Goal: Find specific page/section

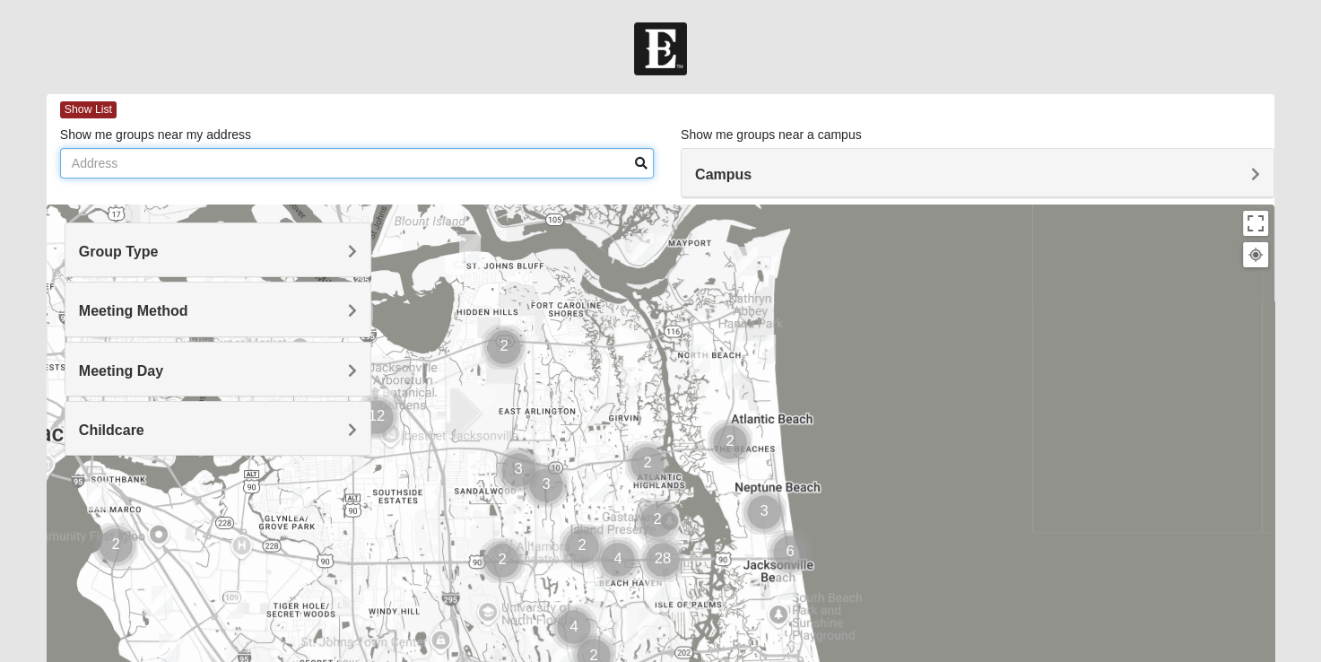
click at [201, 164] on input "Show me groups near my address" at bounding box center [357, 163] width 594 height 30
type input "[STREET_ADDRESS]"
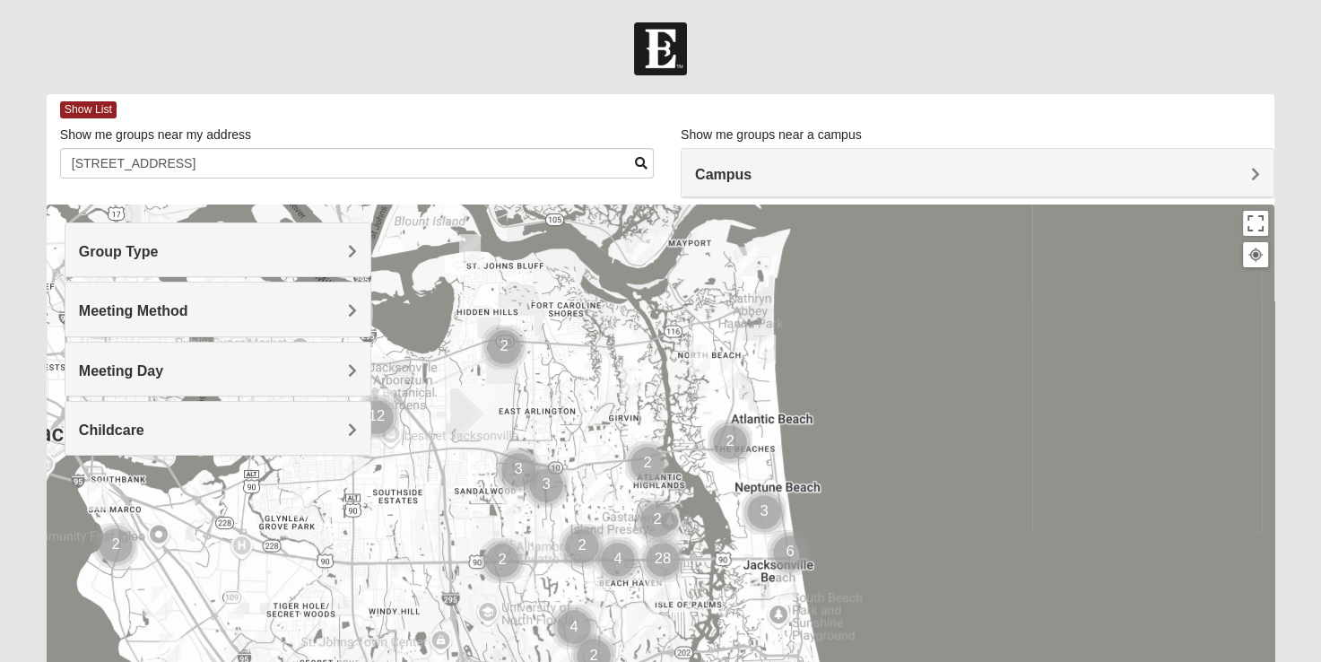
click at [642, 157] on span at bounding box center [641, 163] width 13 height 13
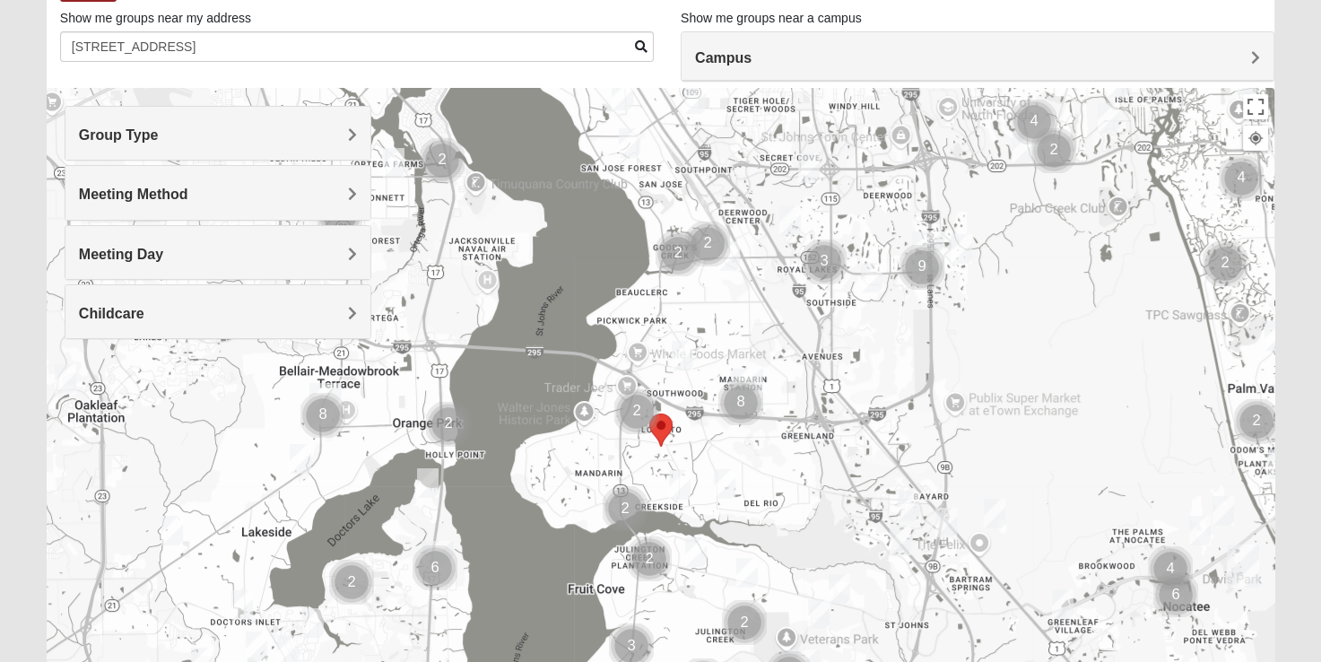
scroll to position [126, 0]
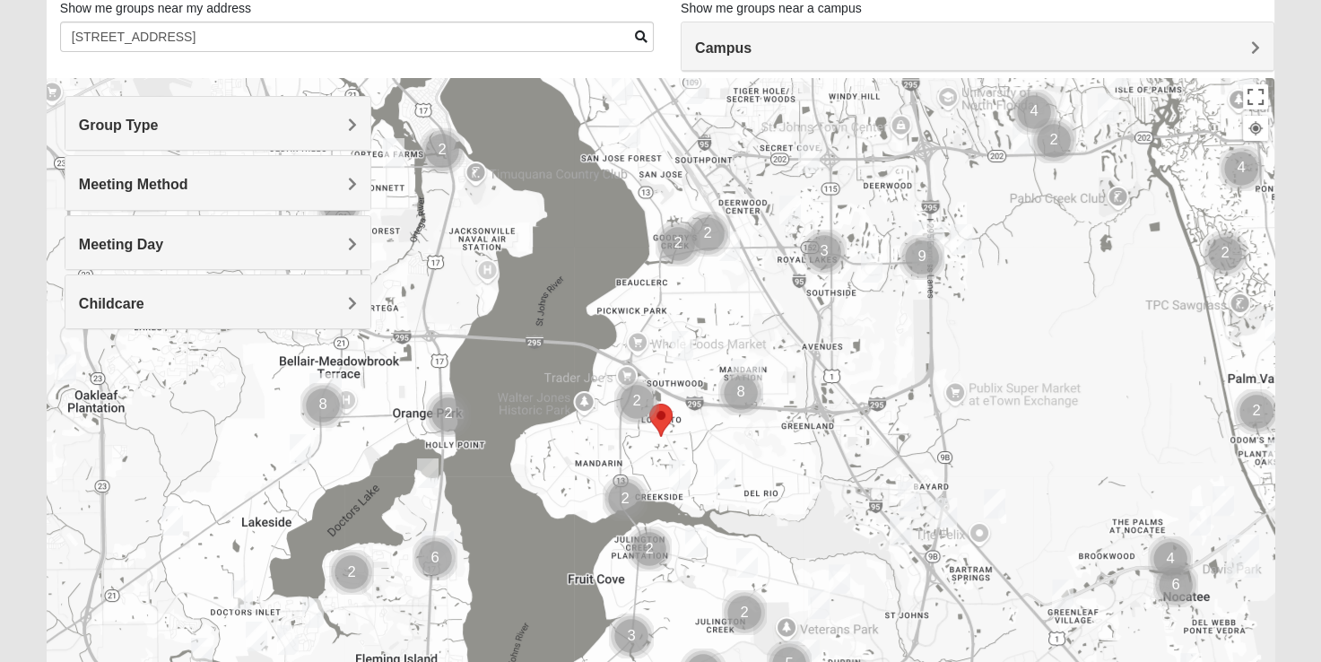
click at [944, 256] on div at bounding box center [661, 436] width 1228 height 717
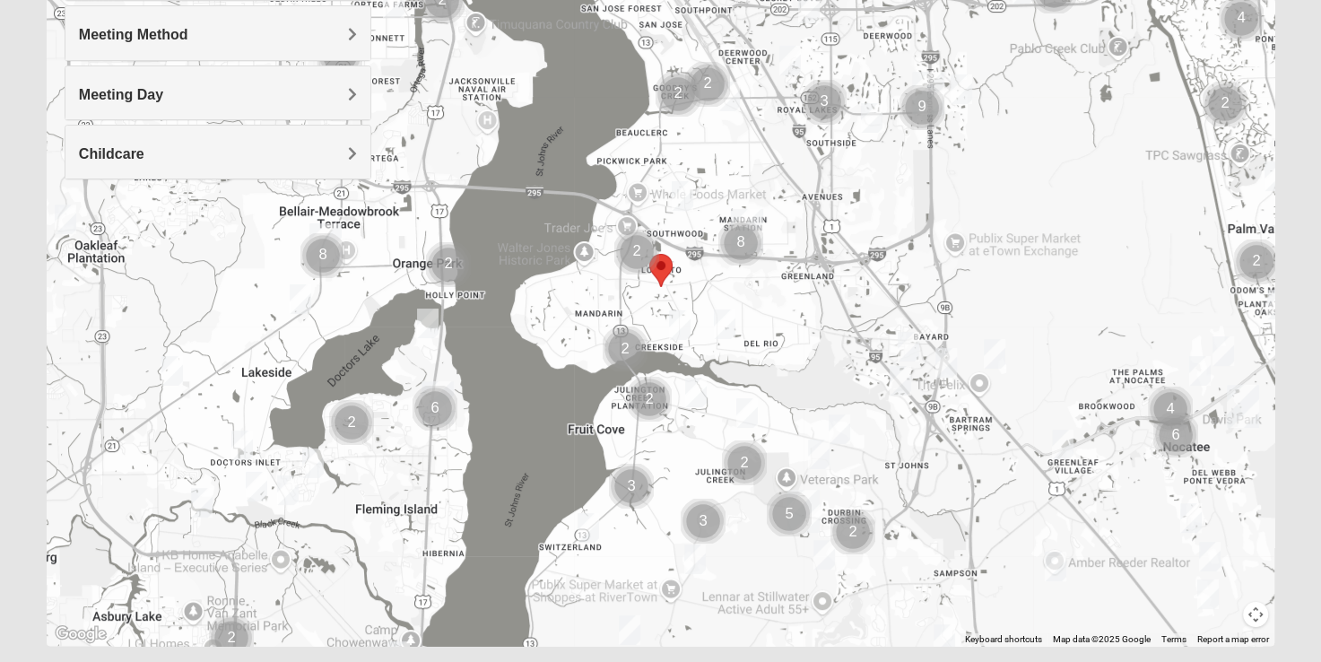
scroll to position [244, 0]
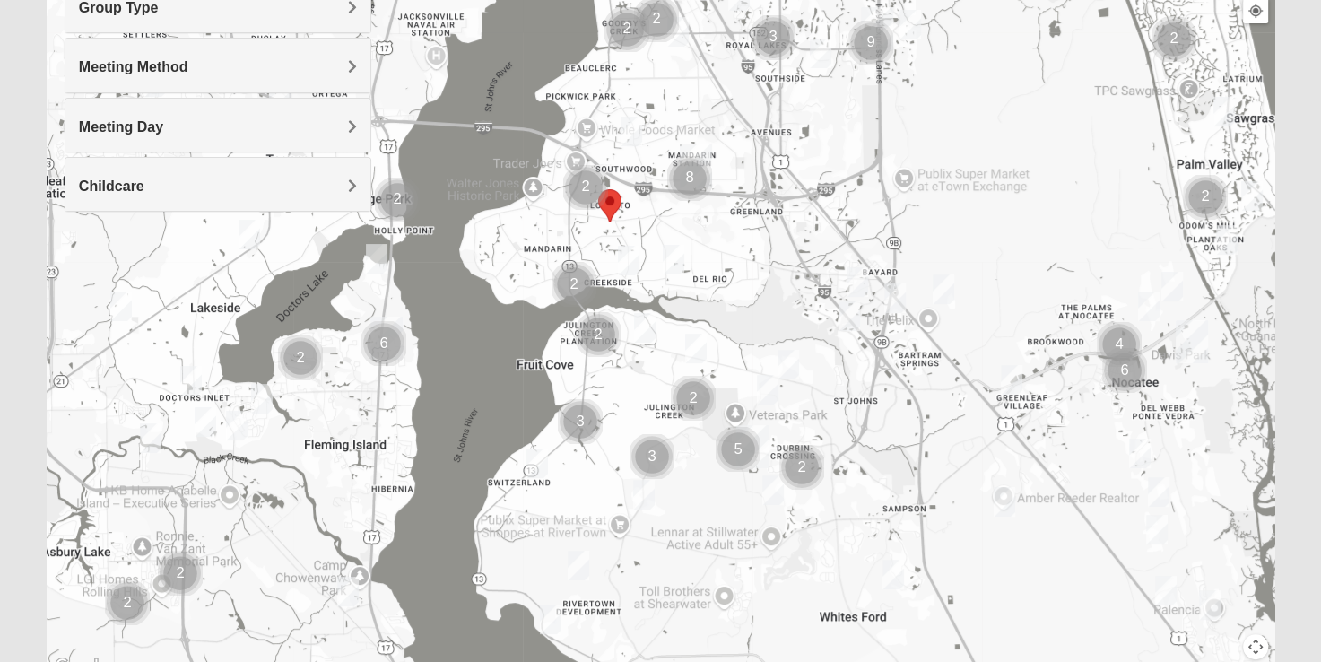
drag, startPoint x: 875, startPoint y: 537, endPoint x: 822, endPoint y: 439, distance: 111.1
click at [822, 439] on div at bounding box center [661, 319] width 1228 height 717
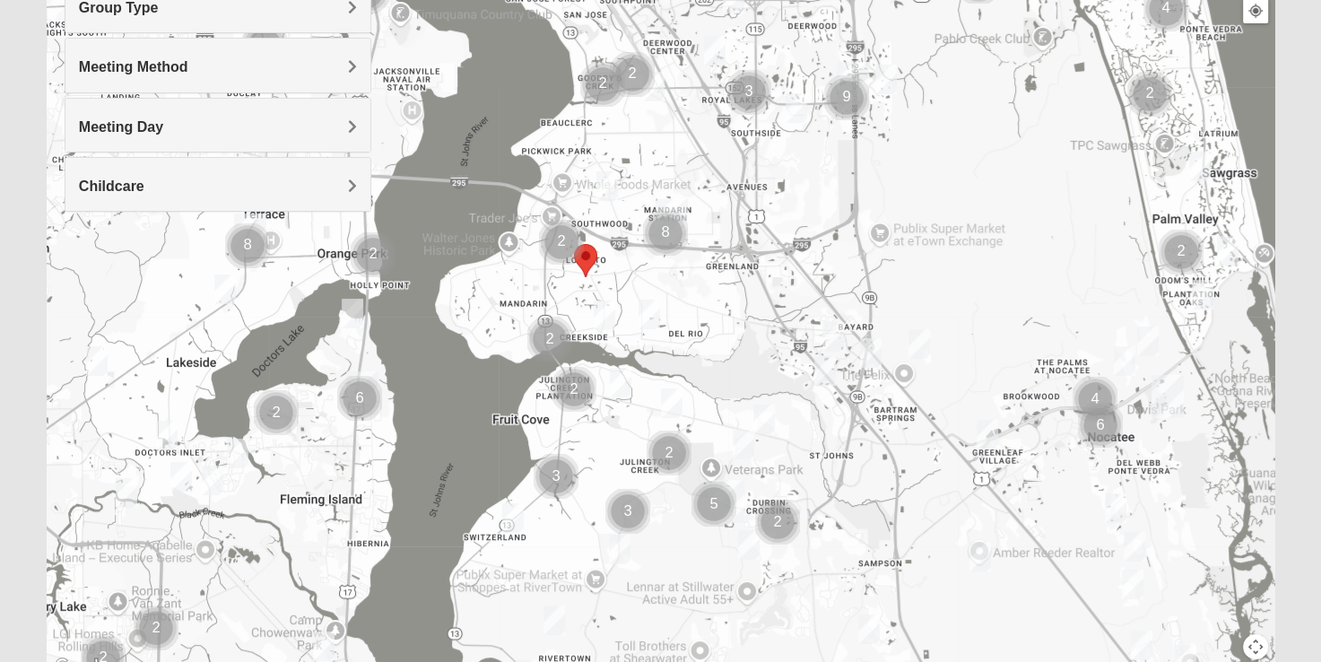
drag, startPoint x: 861, startPoint y: 406, endPoint x: 832, endPoint y: 473, distance: 72.3
click at [832, 473] on div at bounding box center [661, 319] width 1228 height 717
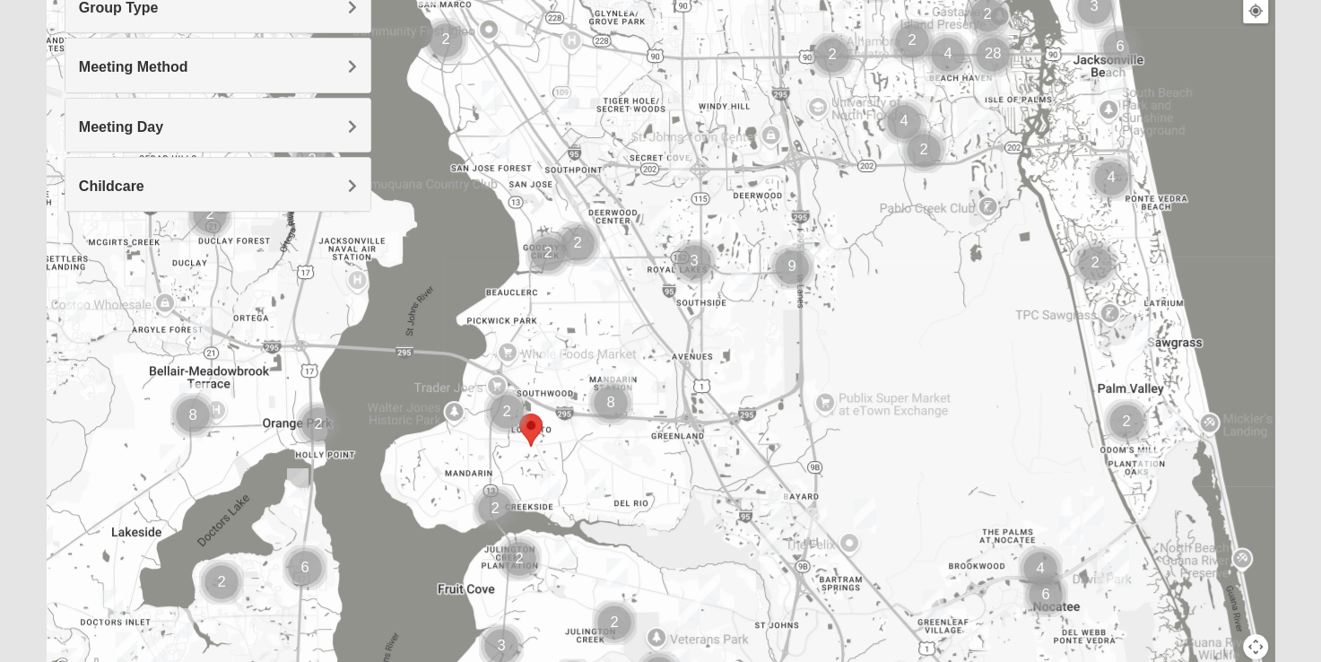
drag, startPoint x: 915, startPoint y: 401, endPoint x: 864, endPoint y: 563, distance: 169.9
click at [864, 563] on div at bounding box center [661, 319] width 1228 height 717
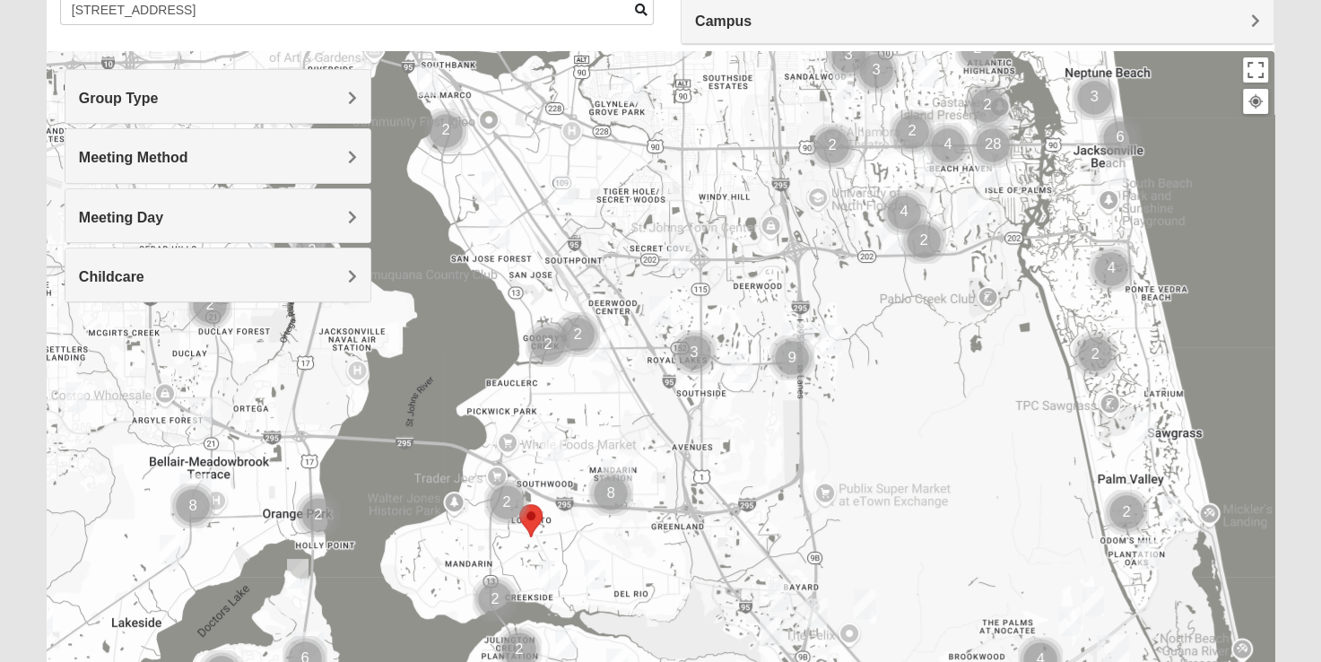
scroll to position [129, 0]
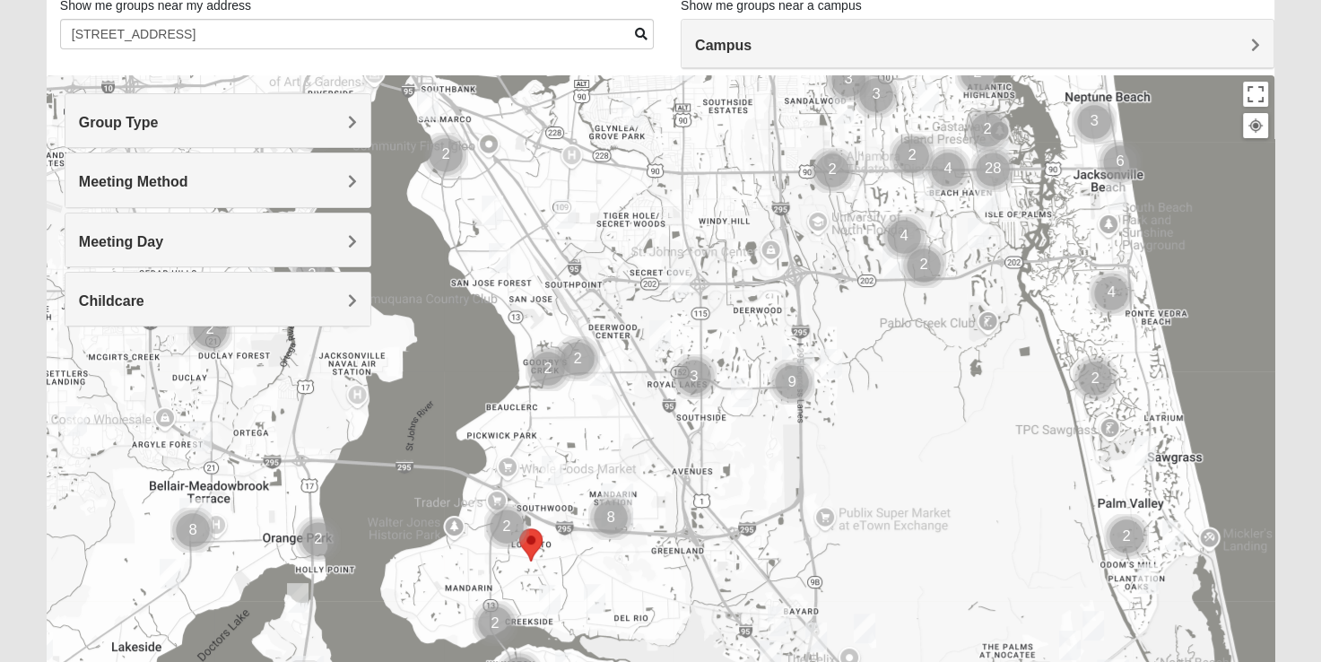
click at [591, 599] on img "Mixed Eler 32258" at bounding box center [595, 599] width 22 height 30
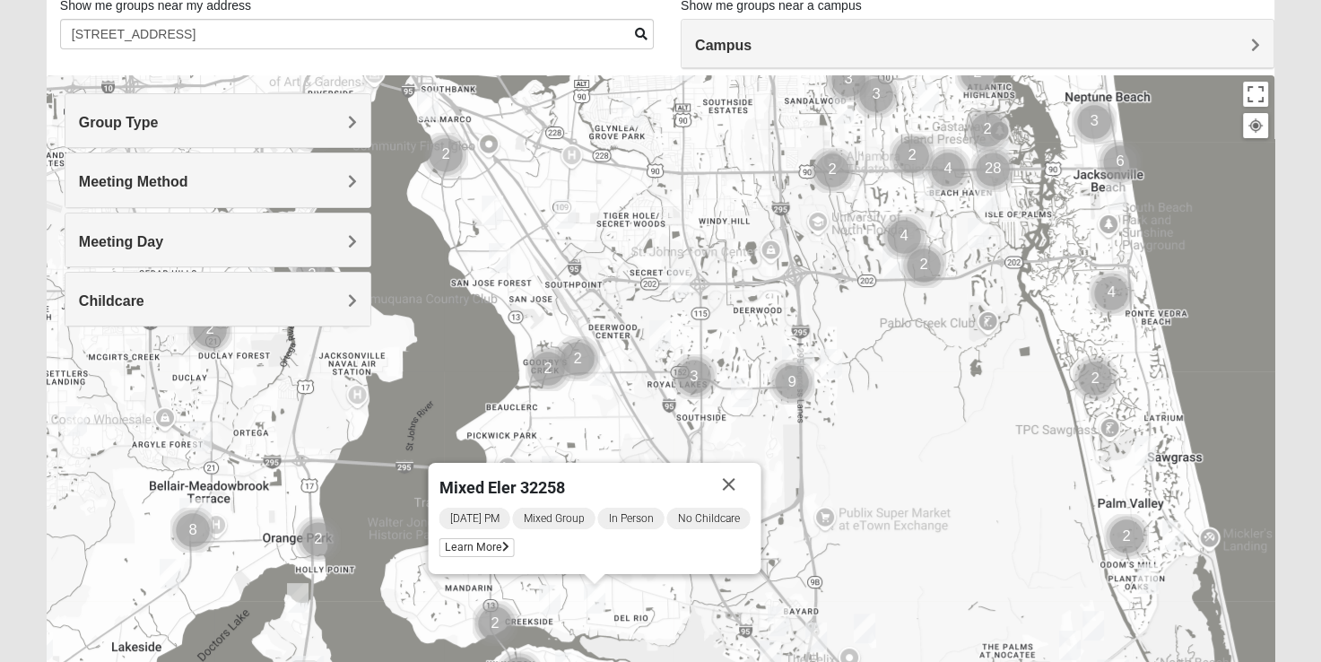
click at [567, 656] on img "Mixed Knowles 32259" at bounding box center [566, 667] width 22 height 30
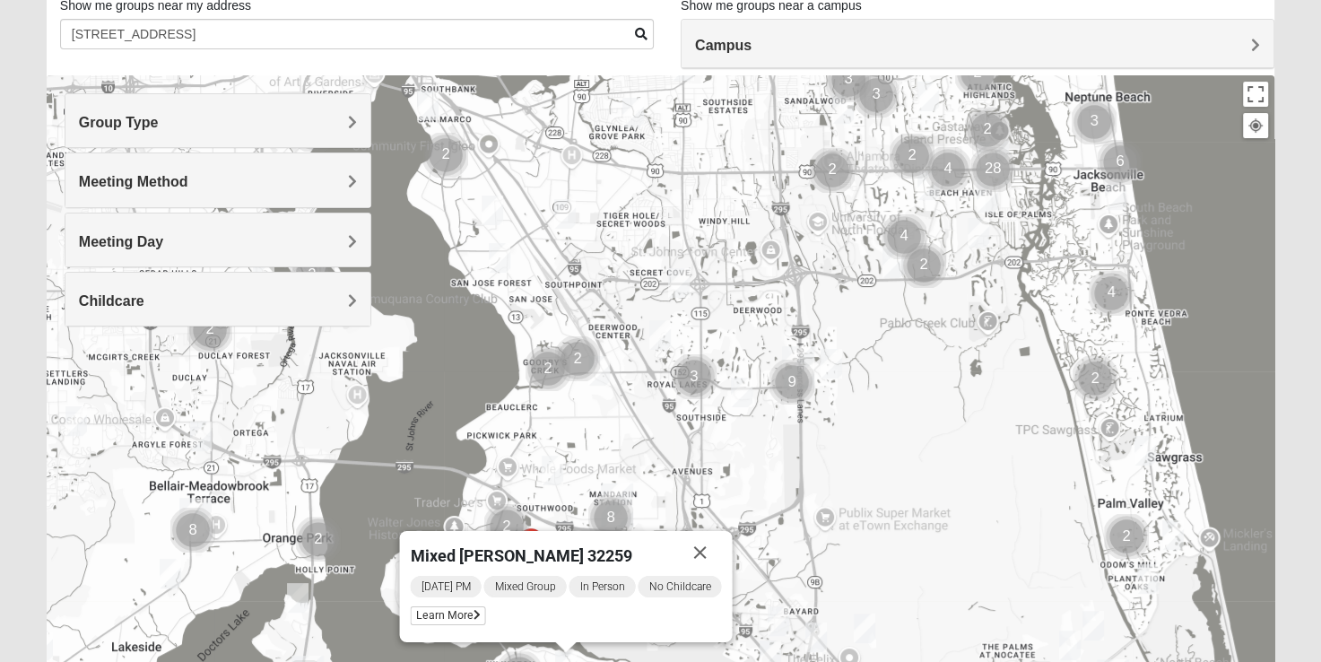
click at [188, 181] on span "Meeting Method" at bounding box center [133, 181] width 109 height 15
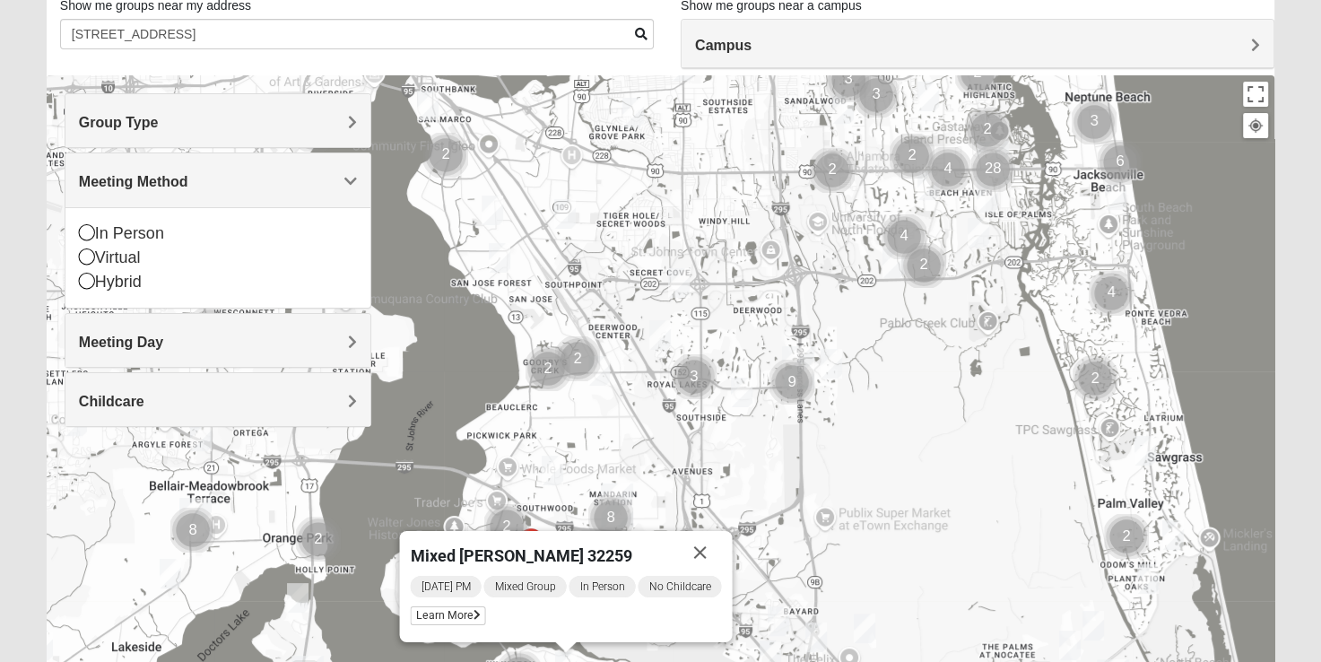
click at [163, 345] on span "Meeting Day" at bounding box center [121, 341] width 84 height 15
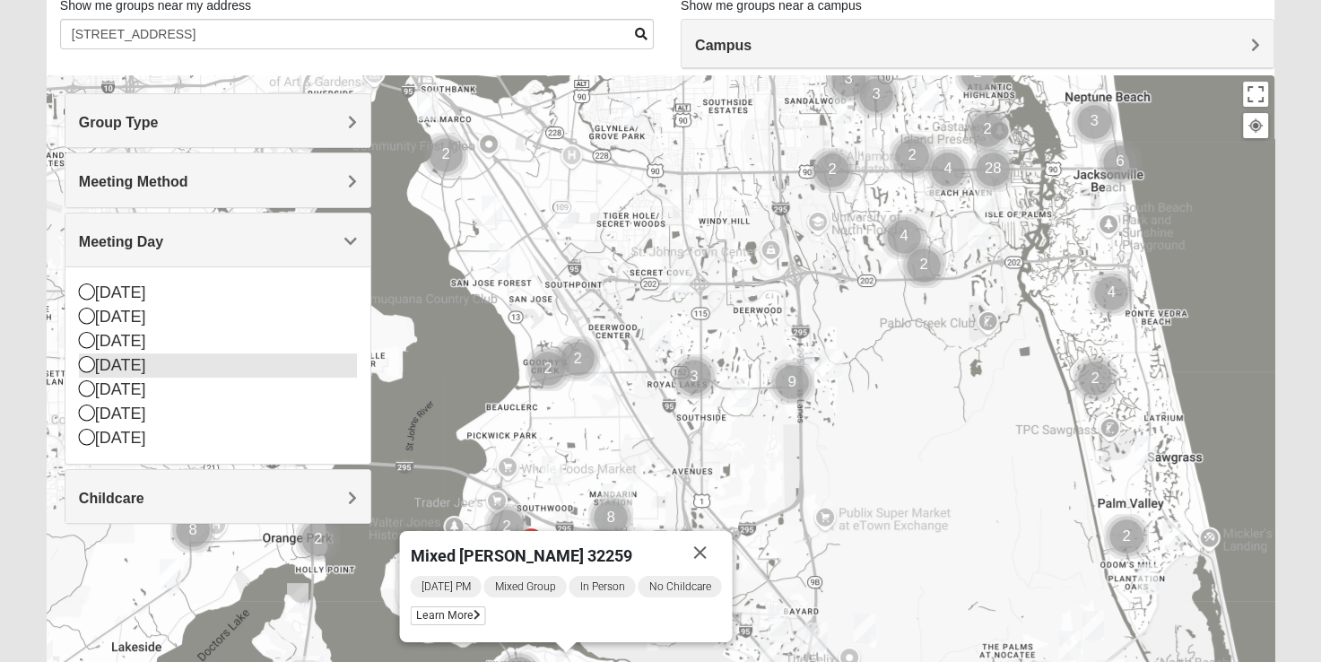
click at [341, 366] on div "[DATE]" at bounding box center [218, 365] width 278 height 24
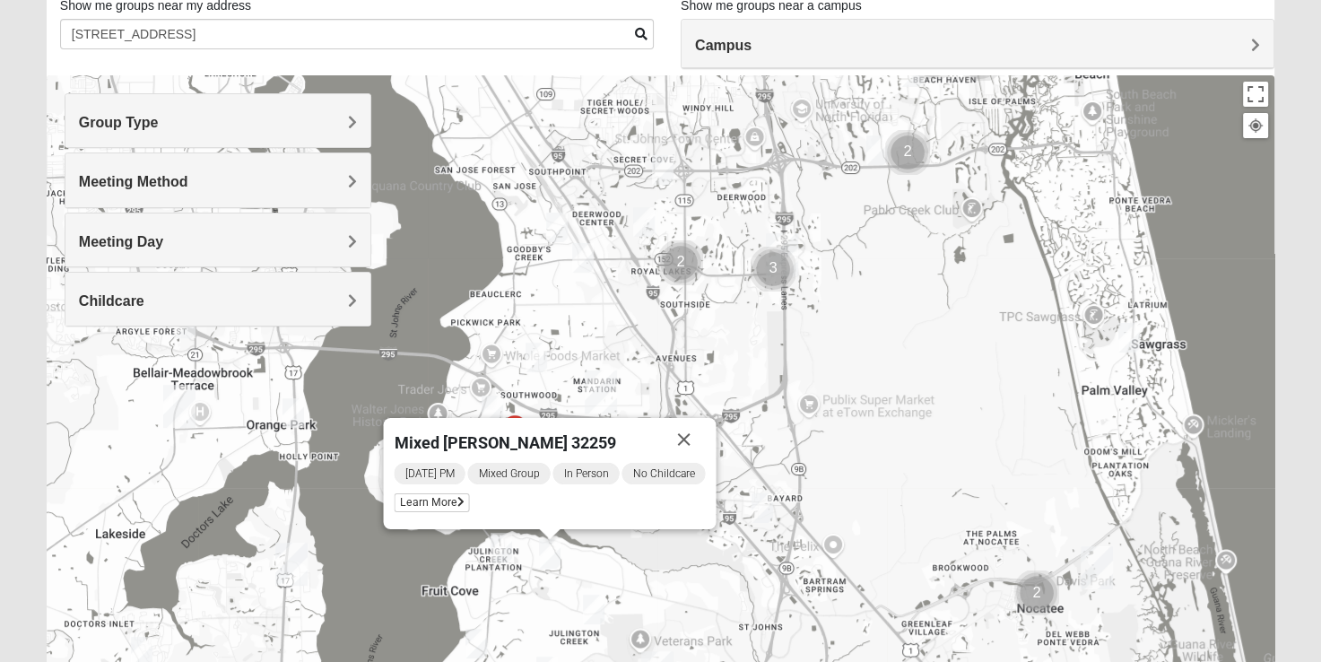
drag, startPoint x: 603, startPoint y: 432, endPoint x: 586, endPoint y: 317, distance: 115.9
click at [586, 317] on div "Mixed [PERSON_NAME] 32259 [DATE] PM Mixed Group In Person No Childcare Learn Mo…" at bounding box center [661, 433] width 1228 height 717
click at [691, 439] on button "Close" at bounding box center [683, 439] width 43 height 43
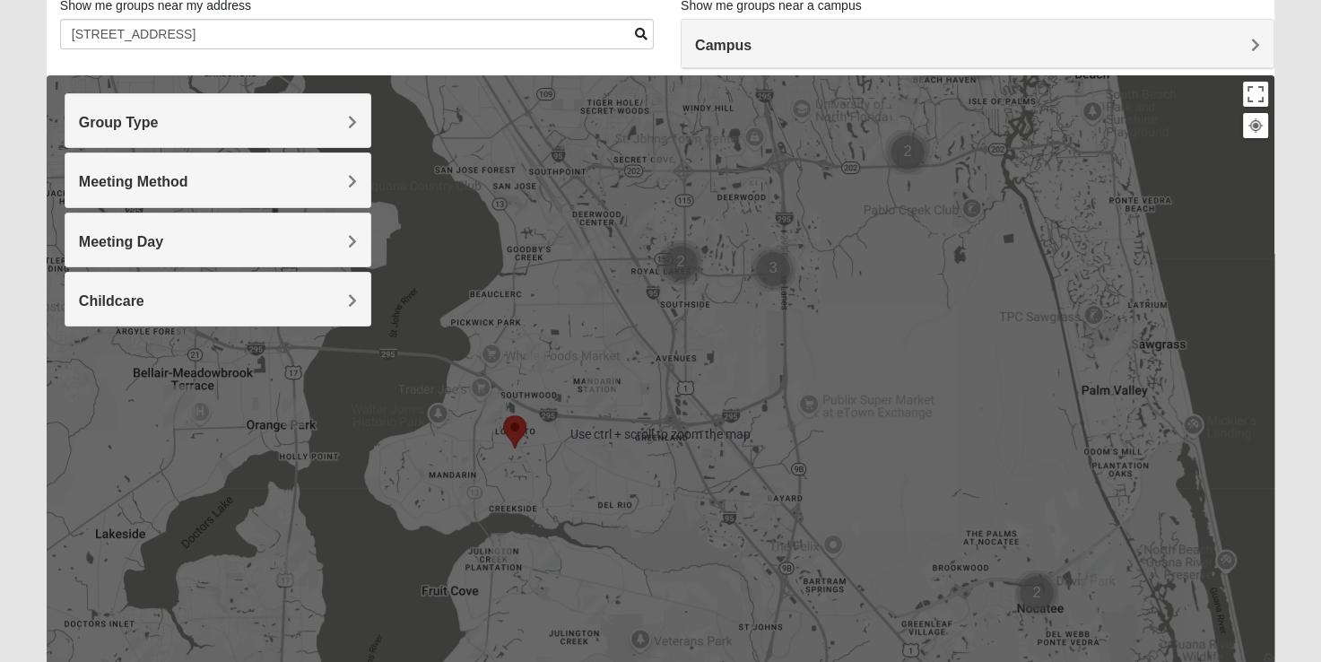
scroll to position [77, 0]
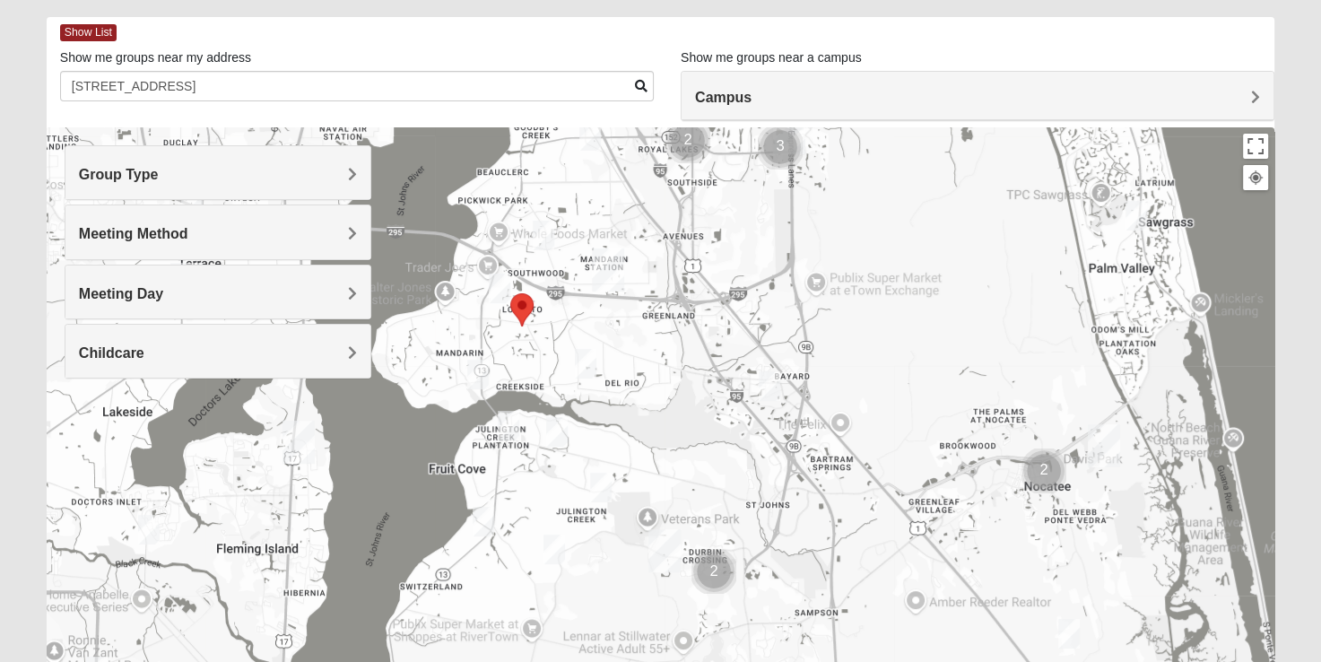
drag, startPoint x: 886, startPoint y: 484, endPoint x: 893, endPoint y: 308, distance: 175.9
click at [893, 308] on div at bounding box center [661, 485] width 1228 height 717
click at [668, 542] on img "St. Johns" at bounding box center [664, 550] width 32 height 43
click at [1105, 446] on img "Ponte Vedra" at bounding box center [1104, 445] width 32 height 43
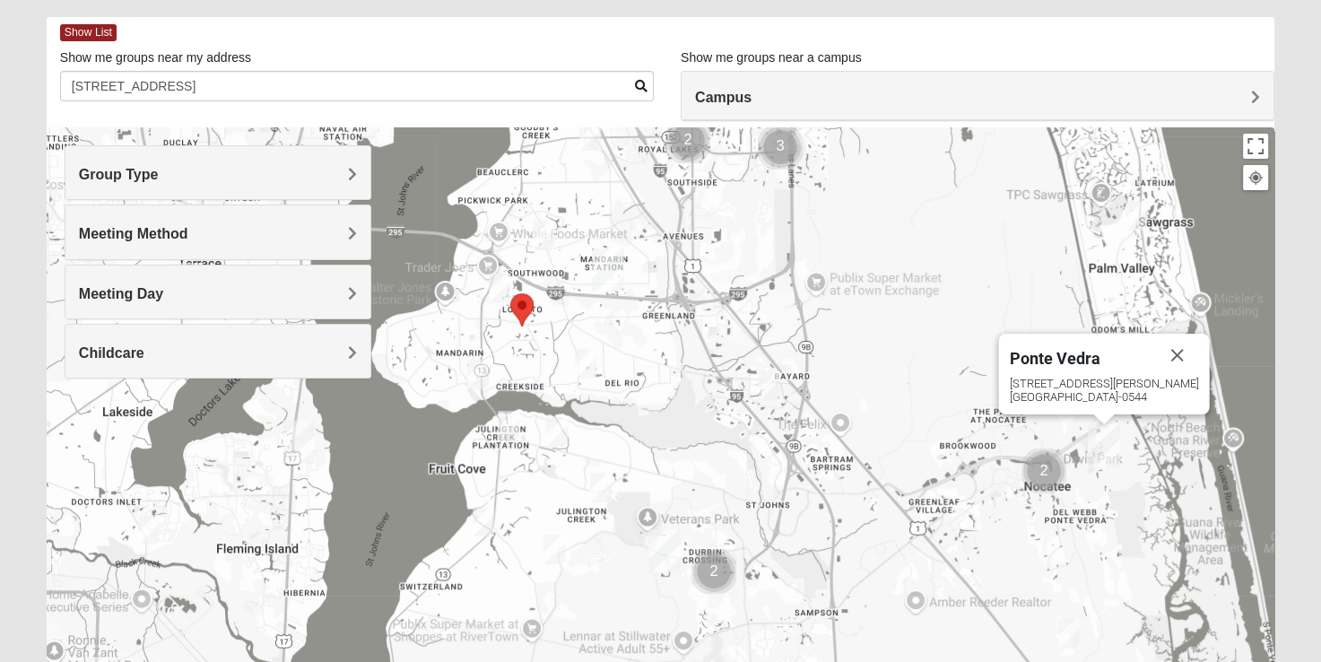
click at [1044, 473] on img "Cluster of 2 groups" at bounding box center [1043, 470] width 45 height 45
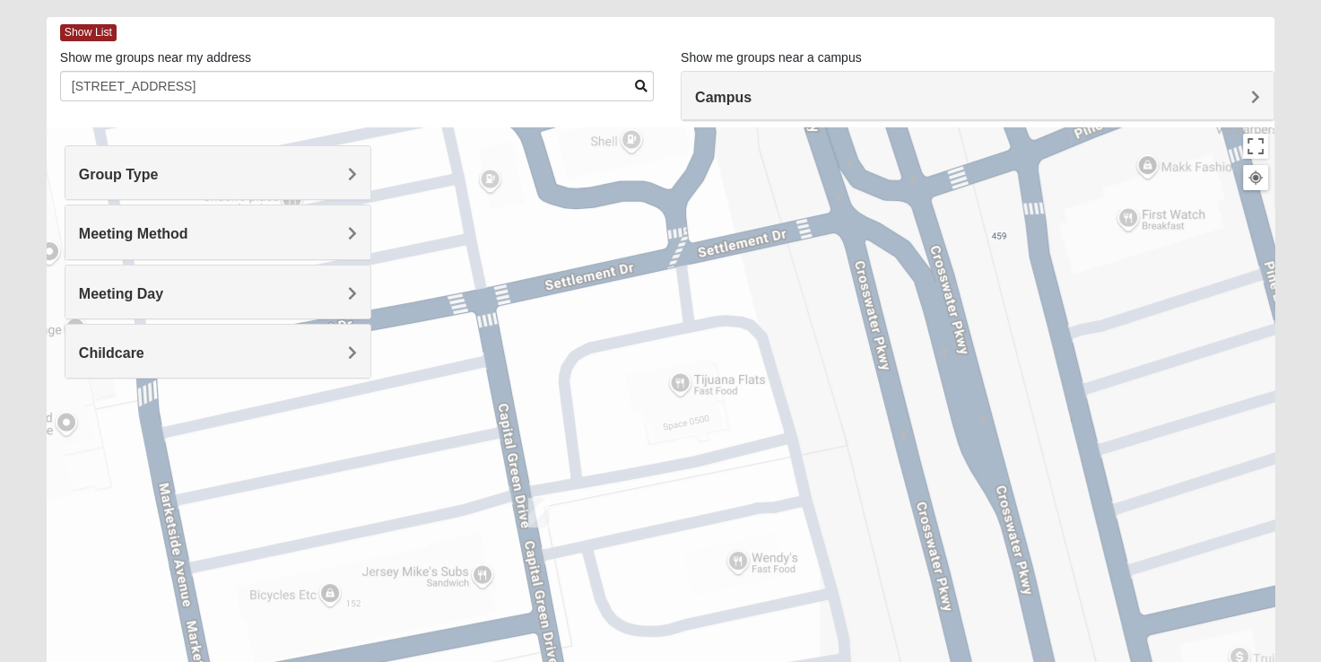
drag, startPoint x: 1051, startPoint y: 551, endPoint x: 1072, endPoint y: 335, distance: 217.2
click at [1072, 335] on div "To navigate, press the arrow keys. [GEOGRAPHIC_DATA] [STREET_ADDRESS][PERSON_NA…" at bounding box center [661, 485] width 1228 height 717
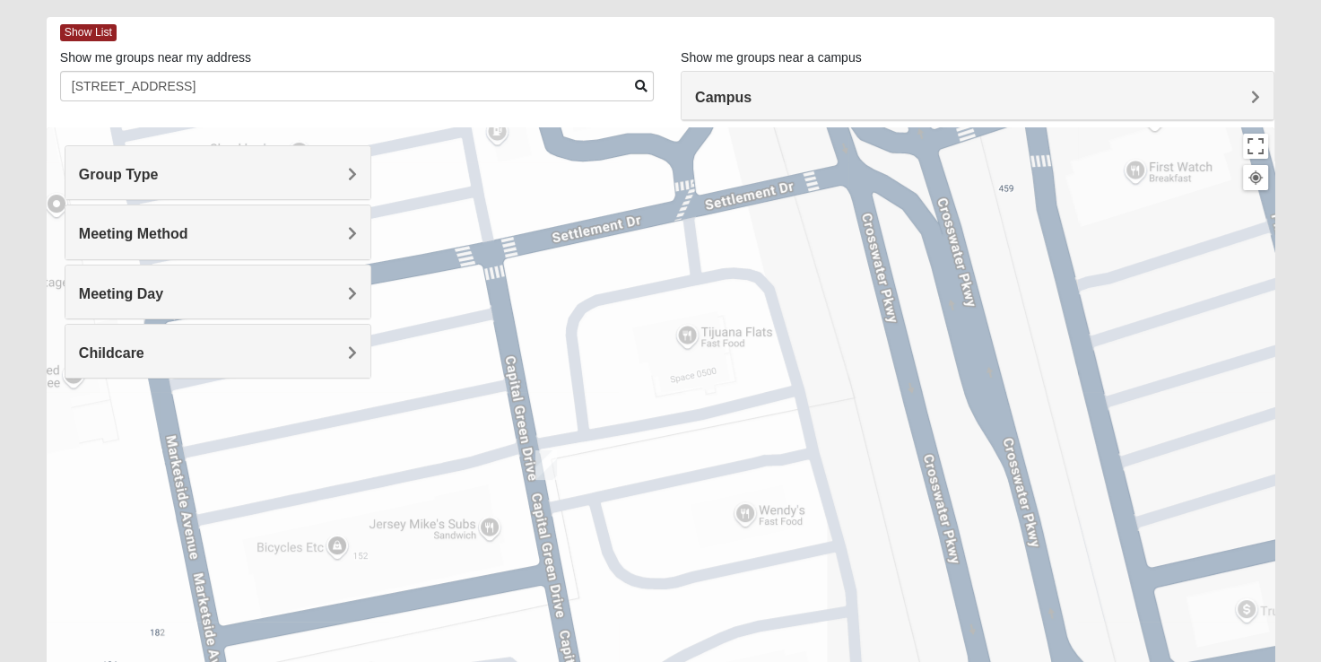
click at [1072, 335] on div "To navigate, press the arrow keys. [GEOGRAPHIC_DATA] [STREET_ADDRESS][PERSON_NA…" at bounding box center [661, 485] width 1228 height 717
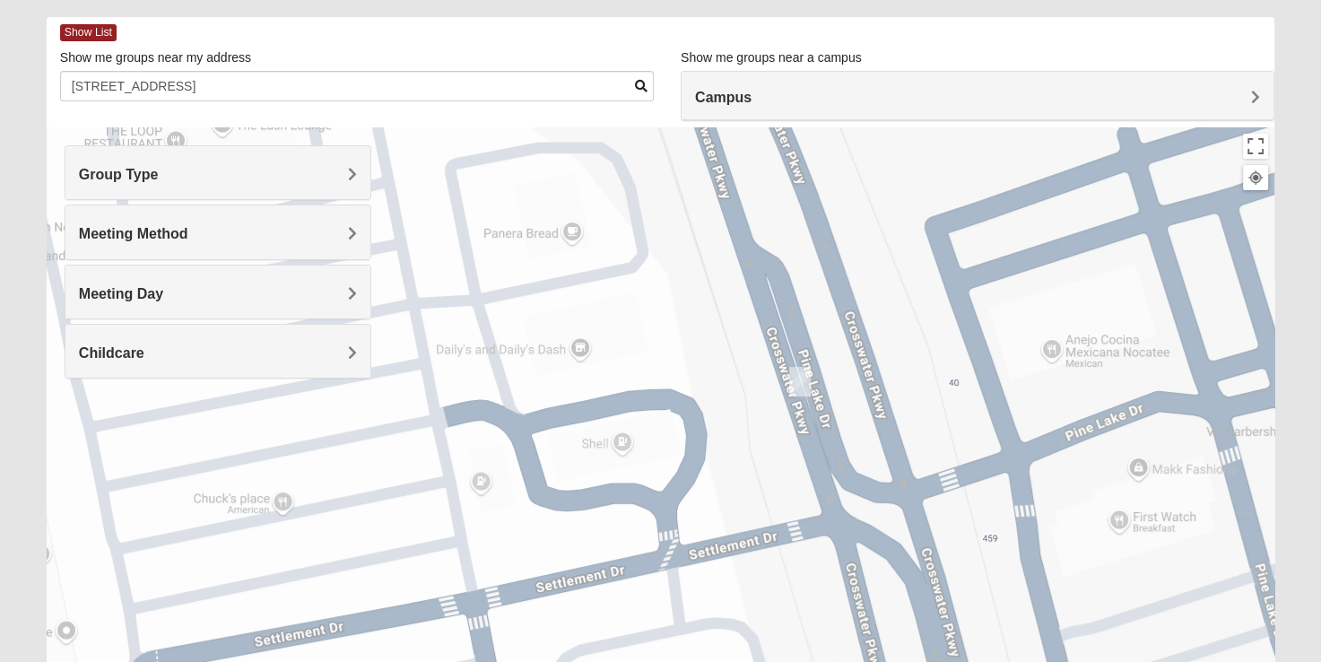
drag, startPoint x: 1043, startPoint y: 353, endPoint x: 1026, endPoint y: 707, distance: 354.6
click at [1026, 661] on html "Log In Find A Group Error Show List Loading Groups" at bounding box center [660, 416] width 1321 height 987
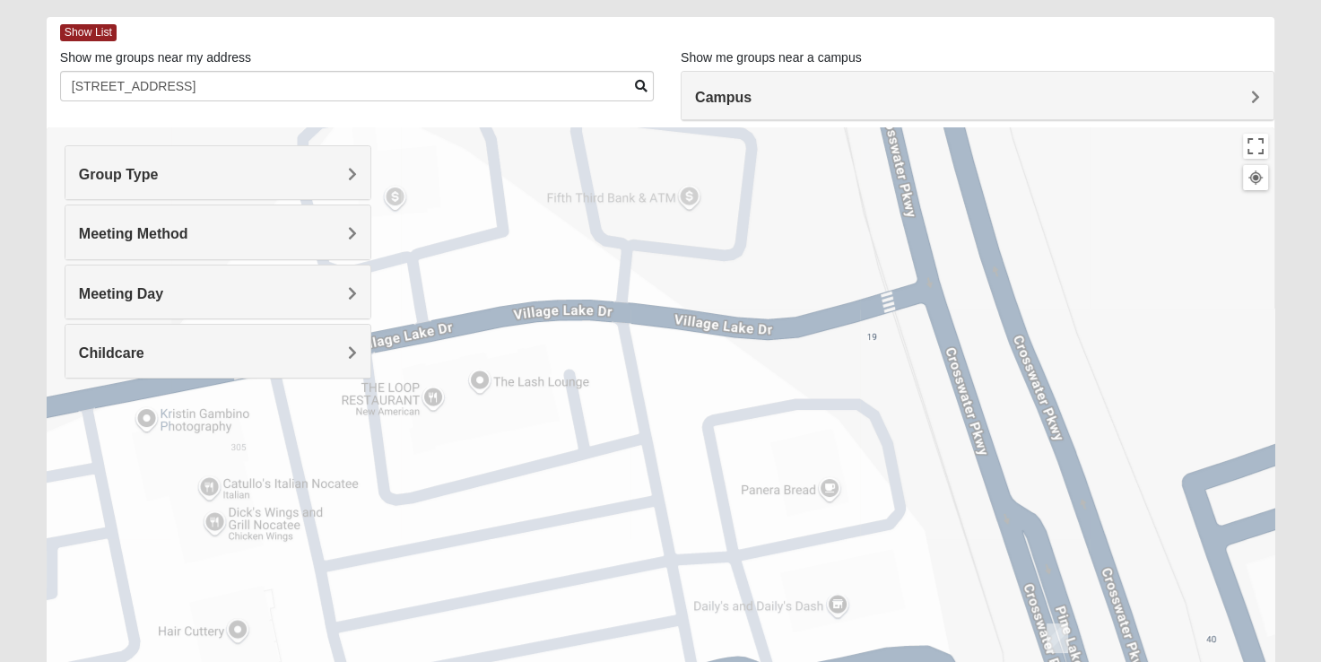
drag, startPoint x: 680, startPoint y: 347, endPoint x: 942, endPoint y: 603, distance: 366.5
click at [942, 603] on div "To navigate, press the arrow keys. [GEOGRAPHIC_DATA] [STREET_ADDRESS][PERSON_NA…" at bounding box center [661, 485] width 1228 height 717
click at [857, 506] on div "To navigate, press the arrow keys. [GEOGRAPHIC_DATA] [STREET_ADDRESS][PERSON_NA…" at bounding box center [661, 485] width 1228 height 717
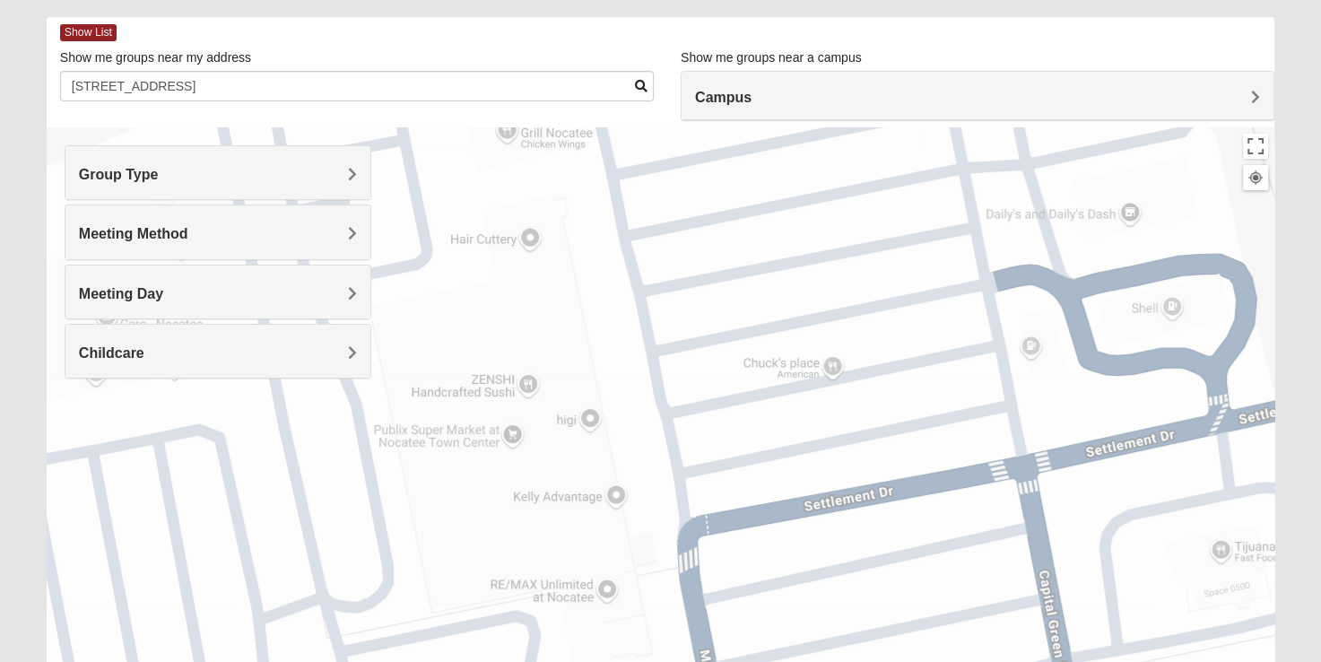
drag, startPoint x: 376, startPoint y: 473, endPoint x: 671, endPoint y: 81, distance: 491.2
click at [671, 81] on div "Show List Loading Groups Keywords Filter Additional Filters Campus [GEOGRAPHIC_…" at bounding box center [661, 431] width 1228 height 828
click at [159, 176] on span "Group Type" at bounding box center [119, 174] width 80 height 15
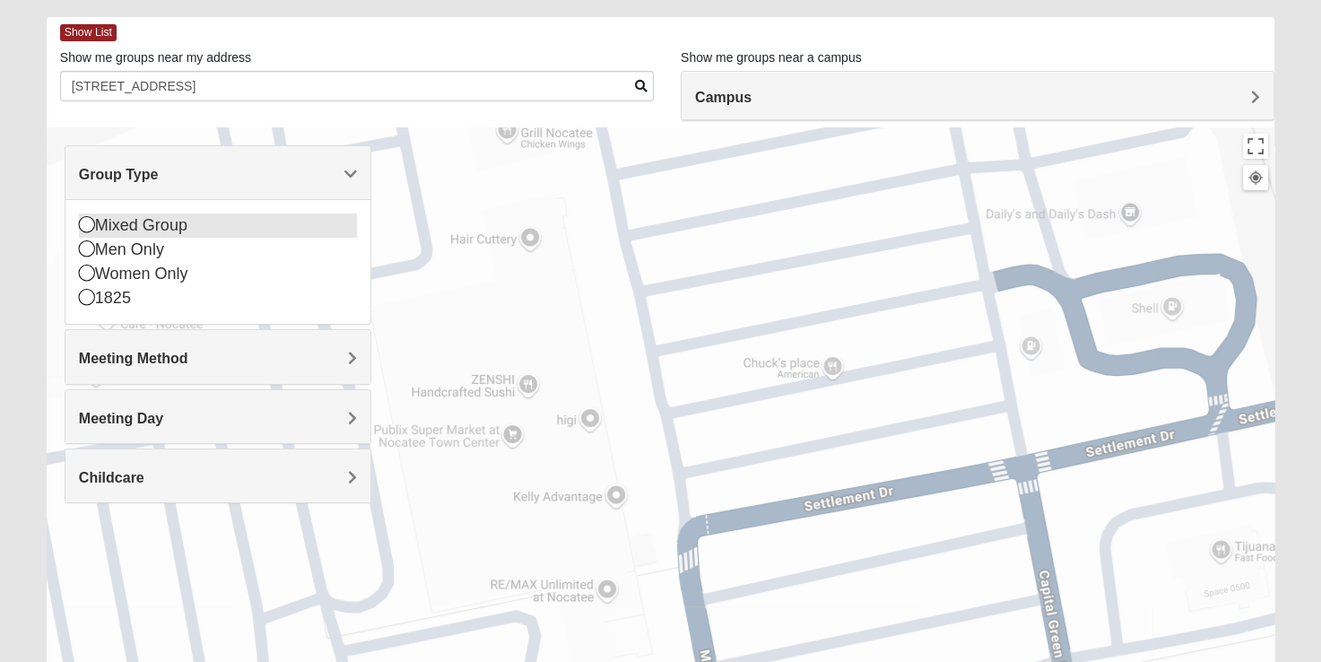
click at [90, 225] on icon at bounding box center [87, 224] width 16 height 16
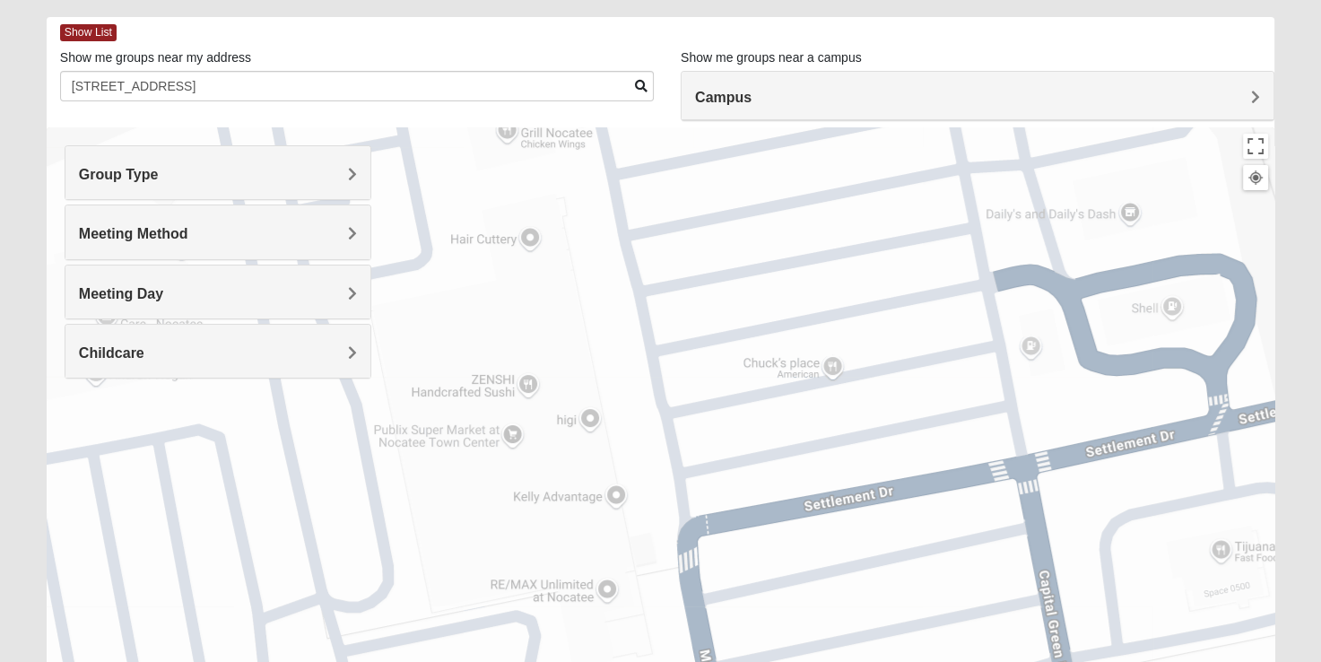
click at [638, 88] on span at bounding box center [641, 86] width 13 height 13
click at [636, 88] on span at bounding box center [641, 86] width 13 height 13
click at [346, 231] on h4 "Meeting Method" at bounding box center [218, 233] width 278 height 17
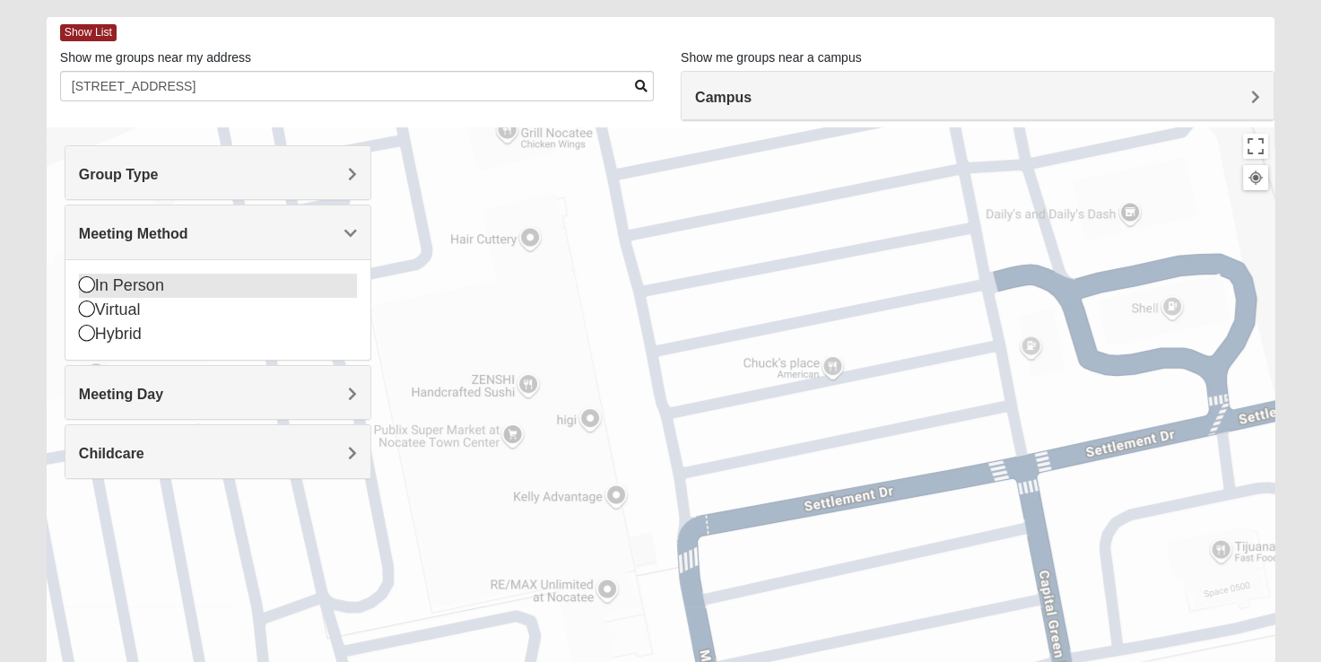
click at [90, 277] on icon at bounding box center [87, 284] width 16 height 16
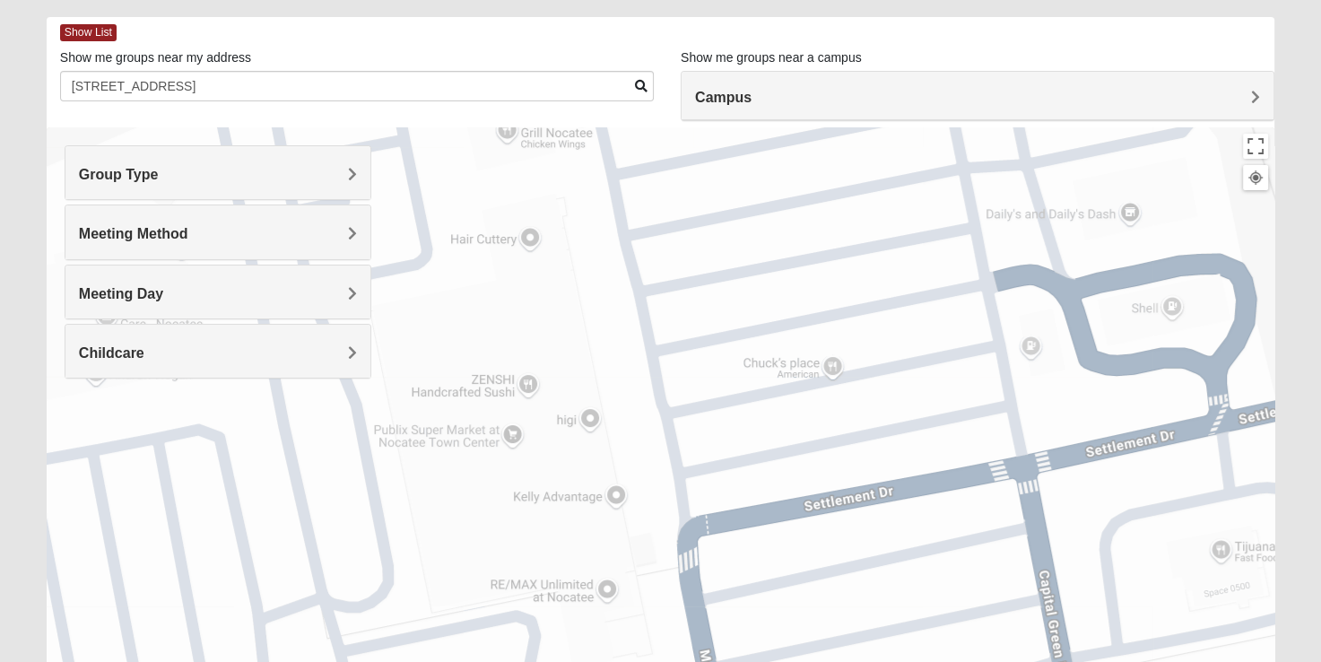
click at [163, 293] on span "Meeting Day" at bounding box center [121, 293] width 84 height 15
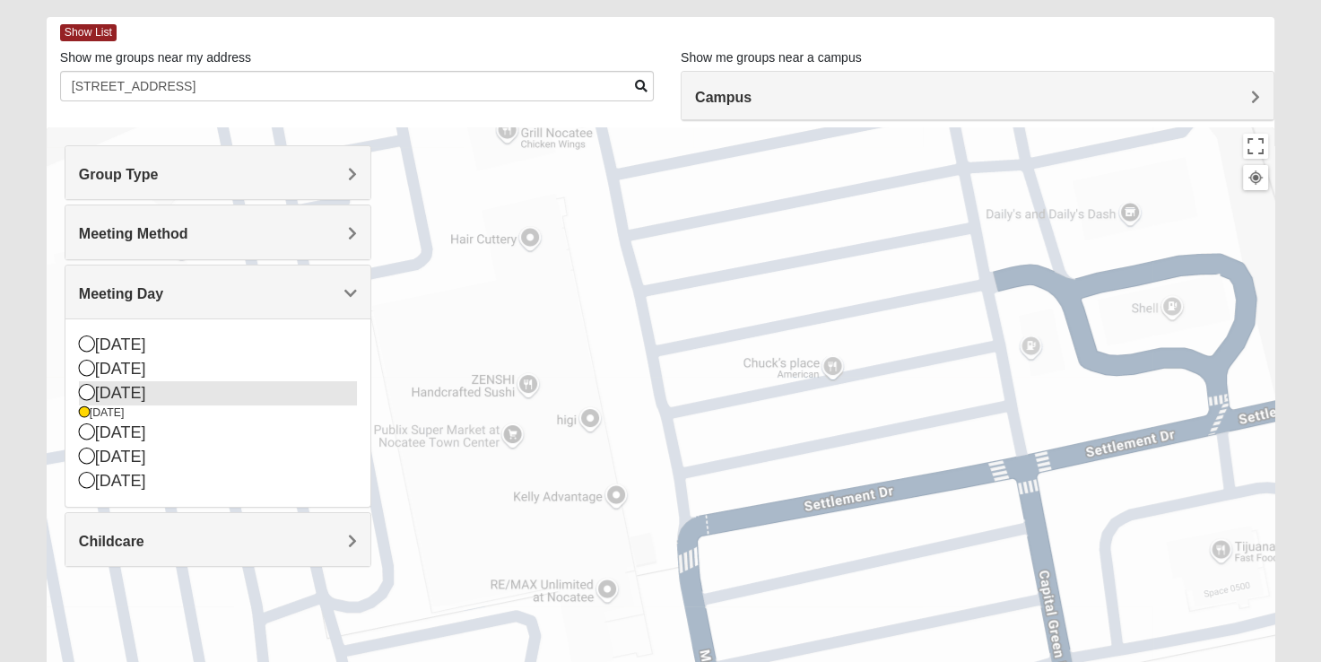
click at [82, 395] on icon at bounding box center [87, 392] width 16 height 16
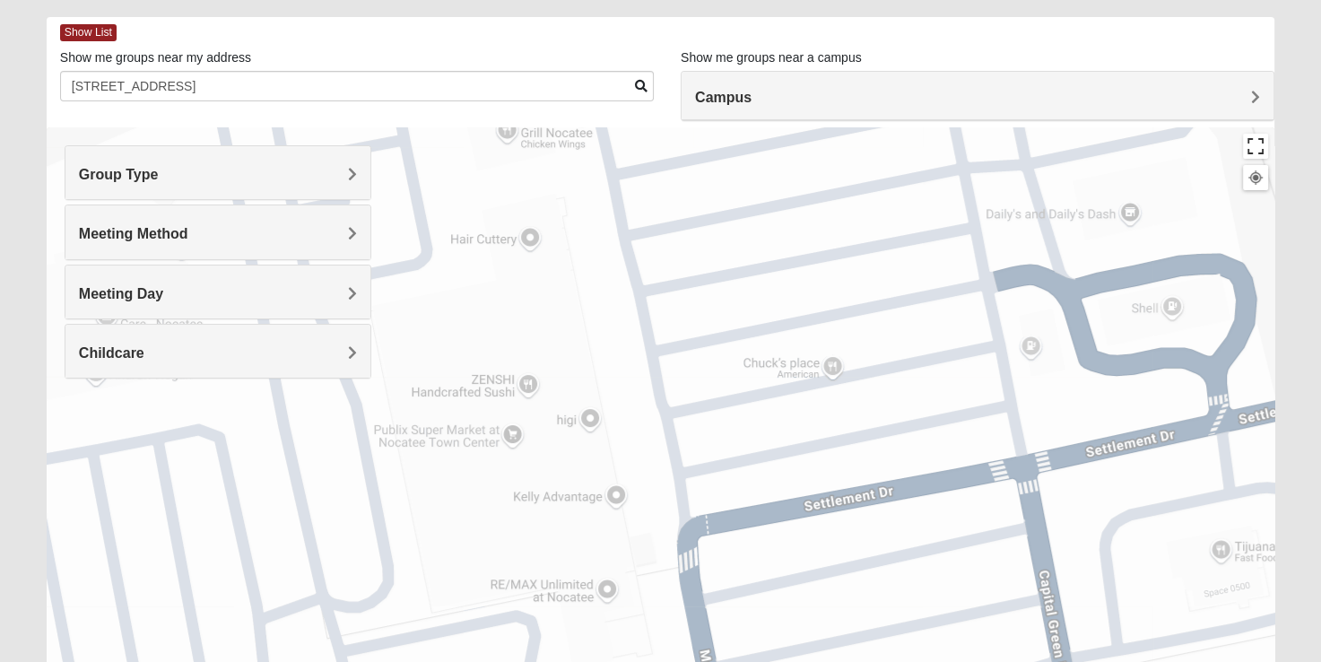
click at [1256, 148] on button "Toggle fullscreen view" at bounding box center [1255, 146] width 25 height 25
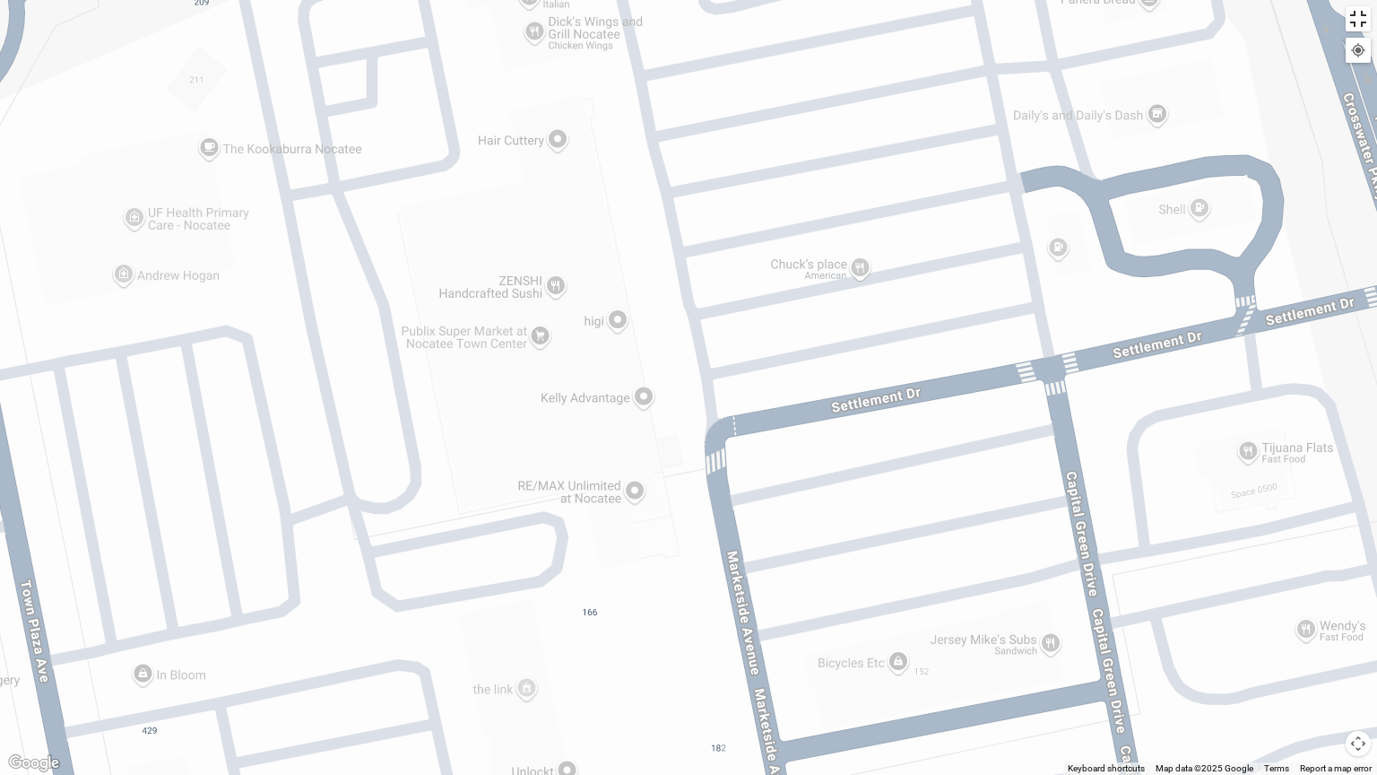
click at [1320, 23] on button "Toggle fullscreen view" at bounding box center [1358, 18] width 25 height 25
